Goal: Understand process/instructions

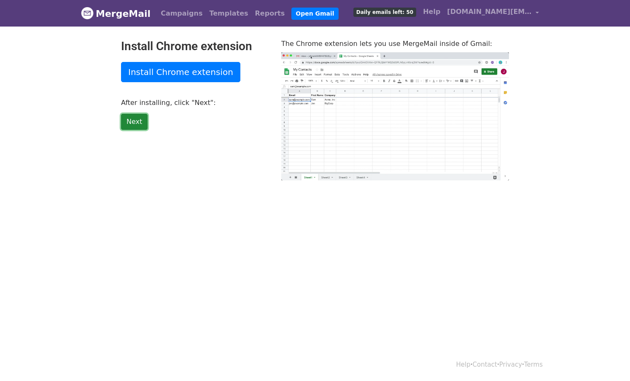
click at [133, 121] on link "Next" at bounding box center [134, 122] width 27 height 16
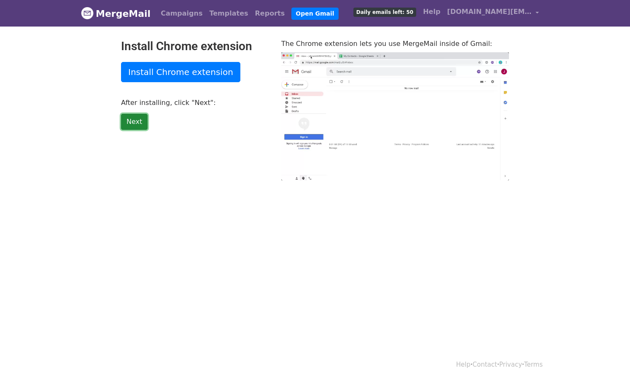
type input "25.4"
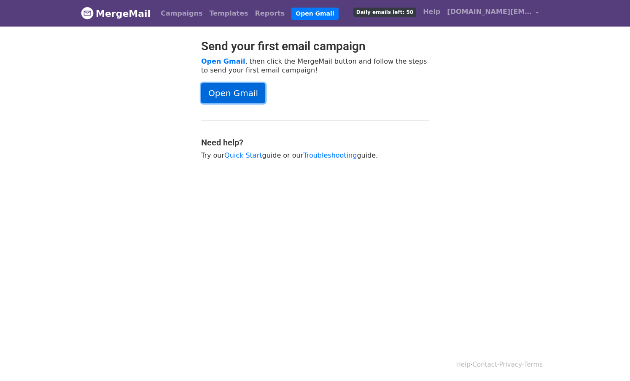
click at [239, 96] on link "Open Gmail" at bounding box center [233, 93] width 64 height 20
click at [242, 92] on link "Open Gmail" at bounding box center [233, 93] width 64 height 20
click at [180, 11] on link "Campaigns" at bounding box center [181, 13] width 48 height 17
